Goal: Information Seeking & Learning: Check status

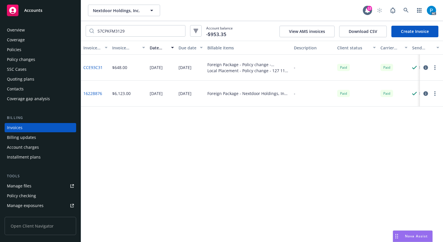
click at [35, 10] on span "Accounts" at bounding box center [33, 10] width 18 height 5
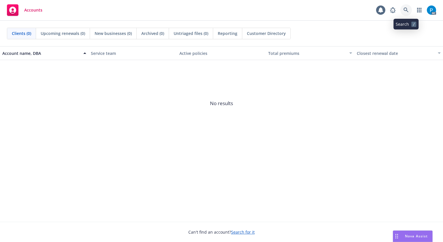
click at [402, 12] on link at bounding box center [406, 10] width 12 height 12
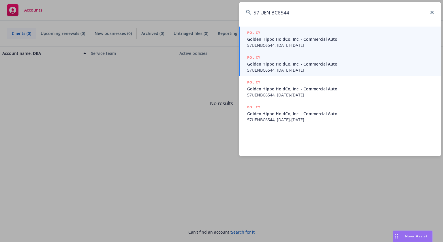
type input "57 UEN BC6544"
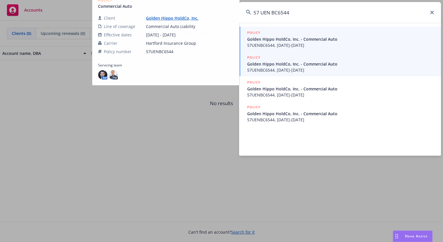
click at [303, 67] on span "Golden Hippo HoldCo, Inc. - Commercial Auto" at bounding box center [340, 64] width 187 height 6
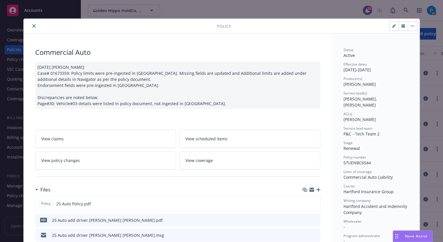
click at [32, 24] on icon "close" at bounding box center [33, 25] width 3 height 3
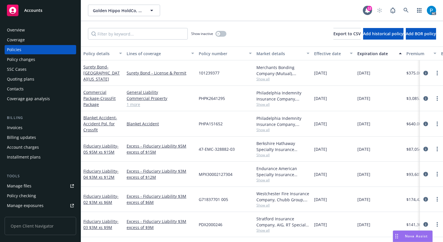
click at [20, 125] on div "Invoices" at bounding box center [15, 127] width 16 height 9
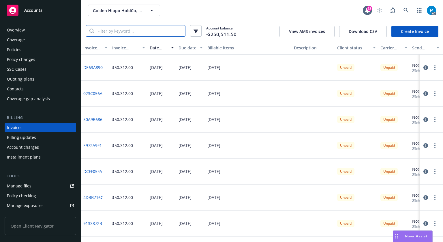
click at [150, 31] on input "search" at bounding box center [139, 30] width 91 height 11
paste input "EE465B7A"
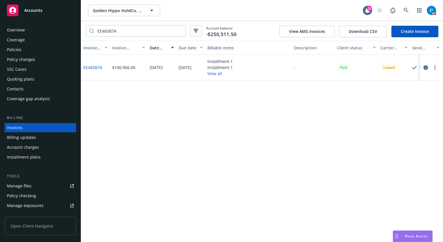
click at [424, 66] on icon "button" at bounding box center [425, 67] width 5 height 5
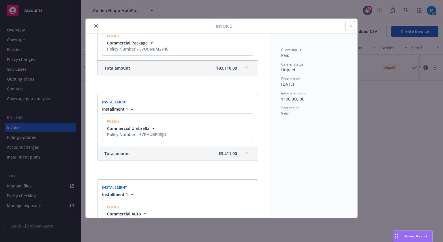
scroll to position [259, 0]
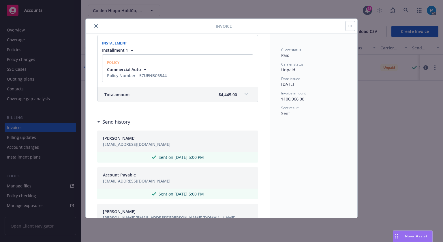
click at [213, 93] on div "Total amount $4,445.00" at bounding box center [170, 94] width 133 height 6
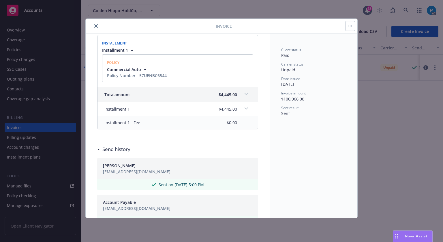
click at [93, 24] on button "close" at bounding box center [96, 25] width 7 height 7
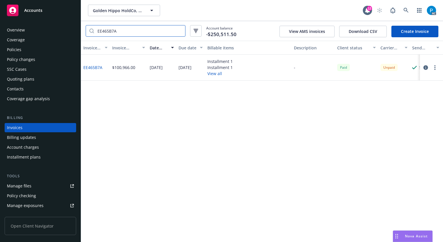
click at [124, 32] on input "EE465B7A" at bounding box center [139, 30] width 91 height 11
paste input "57UENBC6544"
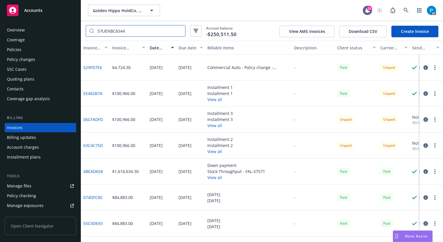
type input "57UENBC6544"
click at [423, 68] on icon "button" at bounding box center [425, 67] width 5 height 5
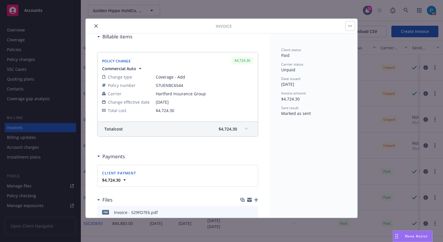
scroll to position [86, 0]
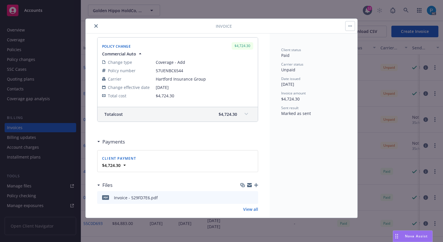
click at [233, 114] on div "Total cost $4,724.30" at bounding box center [177, 114] width 160 height 14
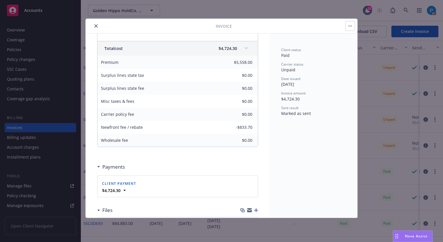
scroll to position [127, 0]
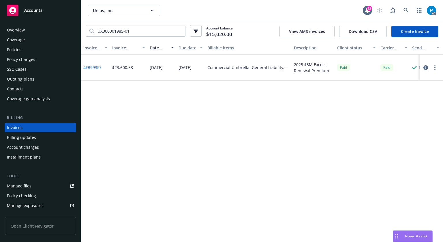
click at [24, 11] on span "Accounts" at bounding box center [33, 10] width 18 height 5
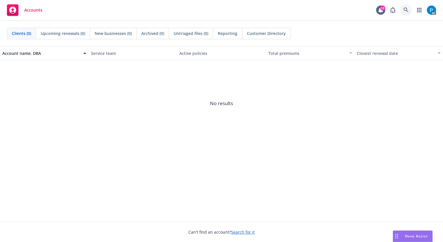
click at [408, 8] on icon at bounding box center [405, 9] width 5 height 5
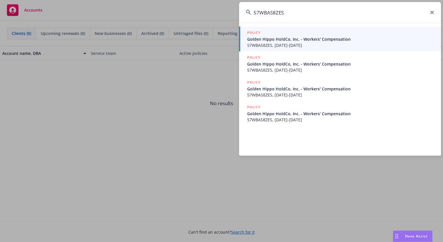
type input "57WBAS8ZES"
click at [300, 41] on span "Golden Hippo HoldCo, Inc. - Workers' Compensation" at bounding box center [340, 39] width 187 height 6
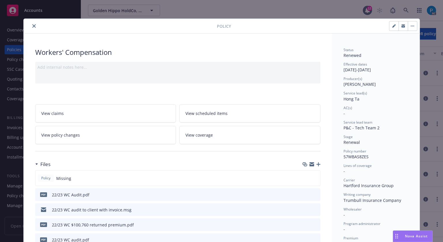
click at [32, 27] on icon "close" at bounding box center [33, 25] width 3 height 3
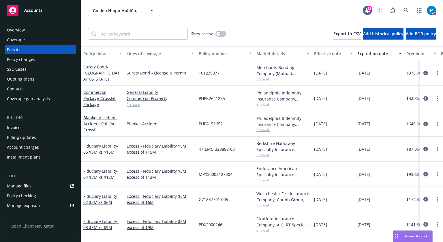
click at [21, 125] on div "Invoices" at bounding box center [15, 127] width 16 height 9
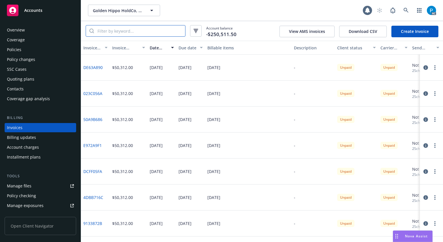
click at [135, 29] on input "search" at bounding box center [139, 30] width 91 height 11
paste input "57WBAS8ZES"
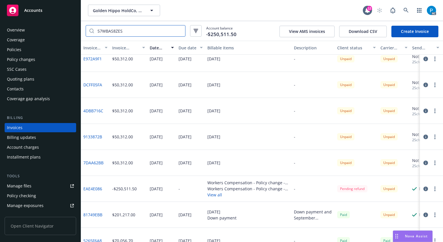
scroll to position [115, 0]
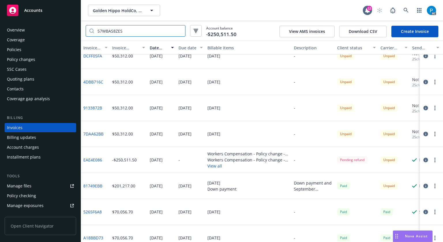
type input "57WBAS8ZES"
click at [423, 160] on icon "button" at bounding box center [425, 159] width 5 height 5
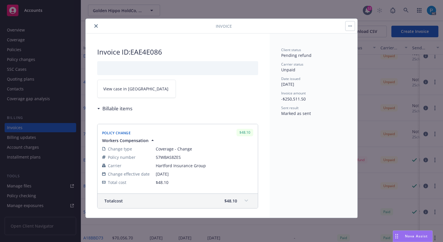
click at [145, 89] on link "View case in [GEOGRAPHIC_DATA]" at bounding box center [136, 89] width 79 height 18
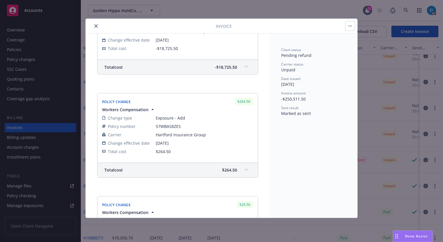
scroll to position [778, 0]
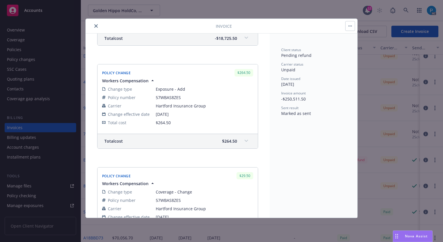
click at [242, 137] on span at bounding box center [246, 140] width 9 height 9
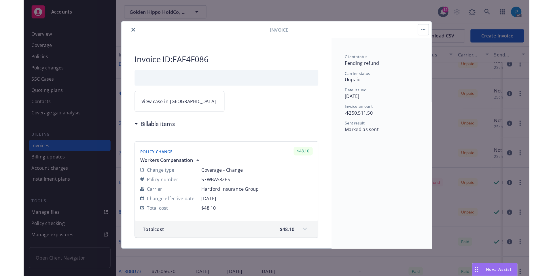
scroll to position [115, 0]
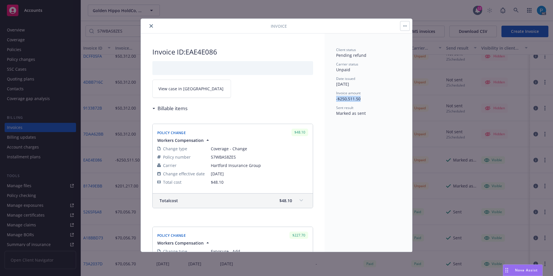
drag, startPoint x: 361, startPoint y: 98, endPoint x: 335, endPoint y: 99, distance: 26.0
click at [335, 99] on div "Client status Pending refund Carrier status Unpaid Date issued 08/26/2025 Invoi…" at bounding box center [369, 142] width 88 height 218
copy span "-$250,511.50"
drag, startPoint x: 218, startPoint y: 52, endPoint x: 188, endPoint y: 51, distance: 29.1
click at [188, 51] on h2 "Invoice ID: EAE4E086" at bounding box center [232, 51] width 161 height 9
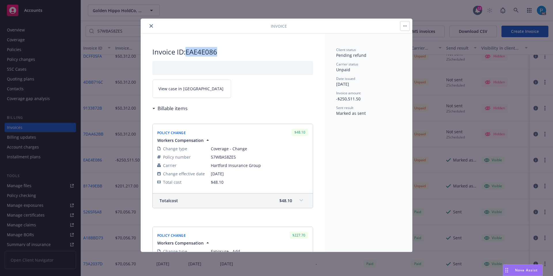
copy h2 "EAE4E086"
drag, startPoint x: 236, startPoint y: 156, endPoint x: 211, endPoint y: 158, distance: 24.8
click at [211, 158] on span "57WBAS8ZES" at bounding box center [259, 157] width 97 height 6
copy span "57WBAS8ZES"
drag, startPoint x: 361, startPoint y: 99, endPoint x: 336, endPoint y: 97, distance: 25.5
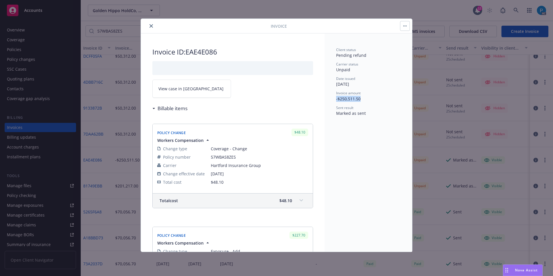
click at [336, 97] on div "Client status Pending refund Carrier status Unpaid Date issued 08/26/2025 Invoi…" at bounding box center [369, 142] width 88 height 218
copy span "-$250,511.50"
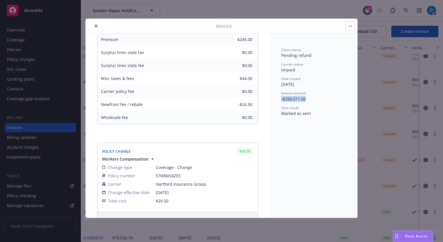
scroll to position [1064, 0]
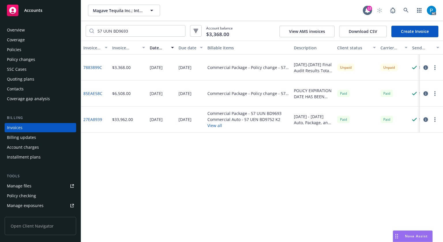
click at [44, 14] on div "Accounts" at bounding box center [40, 11] width 67 height 12
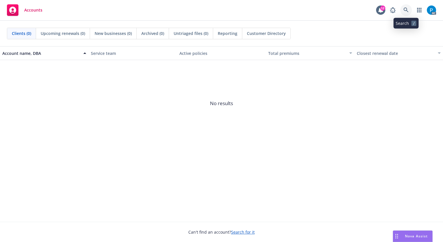
click at [407, 9] on icon at bounding box center [405, 9] width 5 height 5
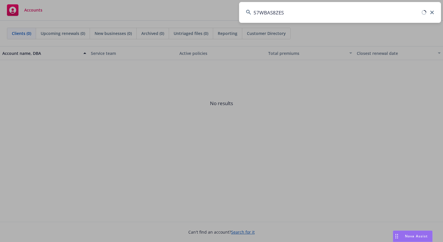
type input "57WBAS8ZES"
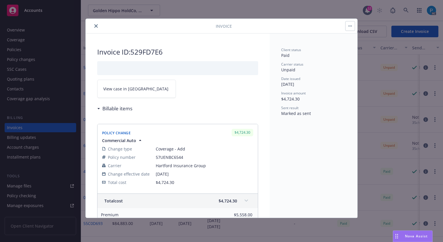
scroll to position [127, 0]
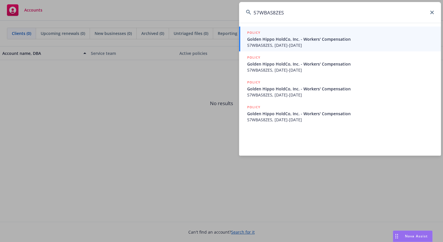
click at [300, 12] on input "57WBAS8ZES" at bounding box center [340, 12] width 202 height 21
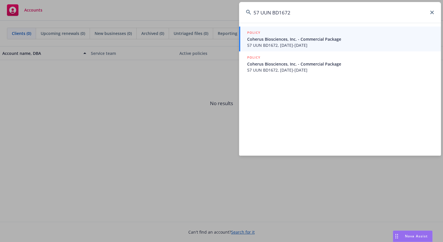
type input "57 UUN BD1672"
click at [286, 43] on span "57 UUN BD1672, [DATE]-[DATE]" at bounding box center [340, 45] width 187 height 6
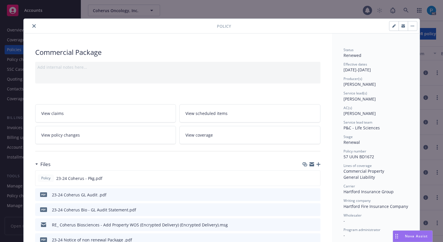
click at [32, 27] on icon "close" at bounding box center [33, 25] width 3 height 3
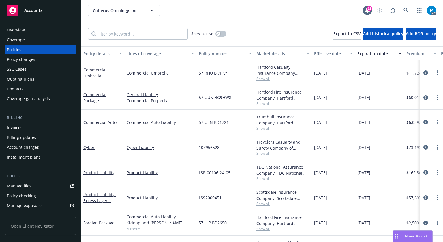
click at [23, 123] on div "Invoices" at bounding box center [40, 127] width 71 height 9
click at [23, 126] on div "Invoices" at bounding box center [40, 127] width 67 height 9
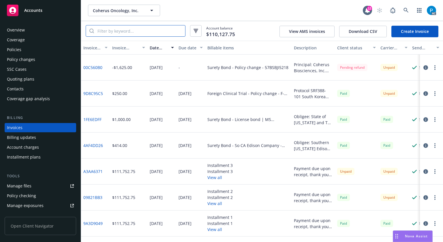
click at [135, 29] on input "search" at bounding box center [139, 30] width 91 height 11
paste input "57 UUN BD1672"
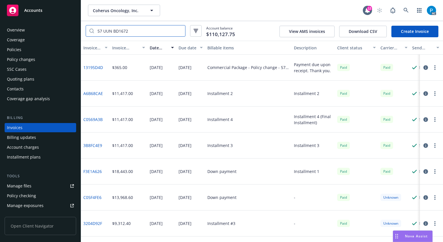
scroll to position [51, 0]
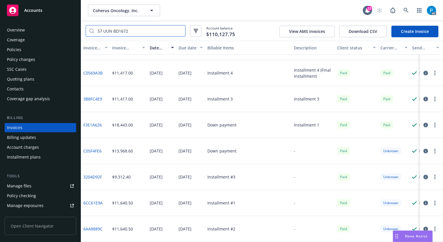
type input "57 UUN BD1672"
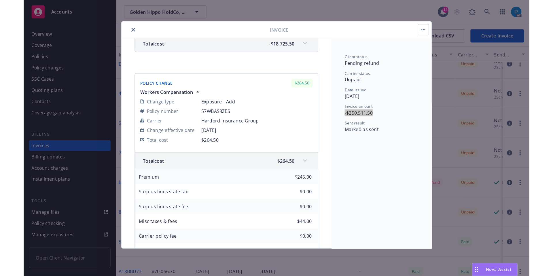
scroll to position [778, 0]
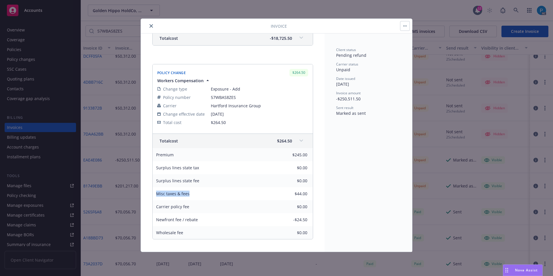
drag, startPoint x: 194, startPoint y: 192, endPoint x: 155, endPoint y: 194, distance: 38.6
click at [155, 194] on div "Misc taxes & fees" at bounding box center [196, 193] width 86 height 13
copy span "Misc taxes & fees"
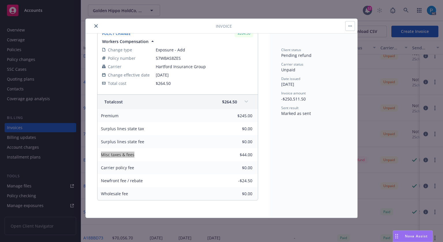
scroll to position [893, 0]
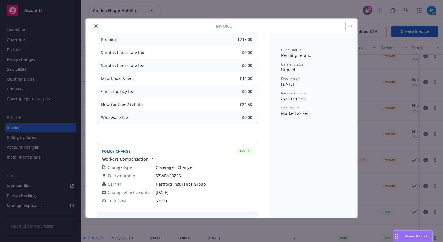
click at [286, 10] on div "Invoice Invoice ID: EAE4E086 View case in SSC Billable items Policy Change $48.…" at bounding box center [221, 121] width 443 height 242
